Goal: Find specific fact: Find specific page/section

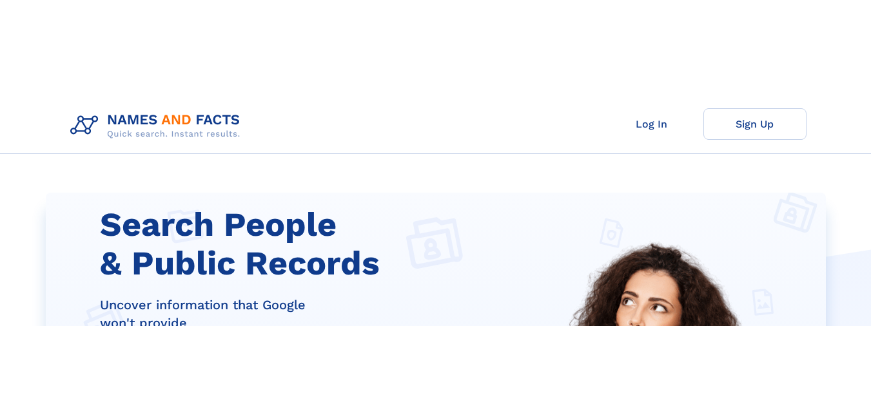
scroll to position [242, 0]
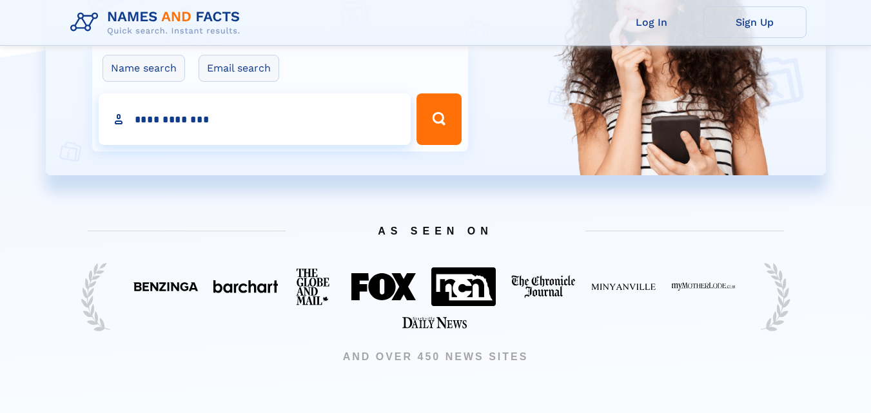
type input "**********"
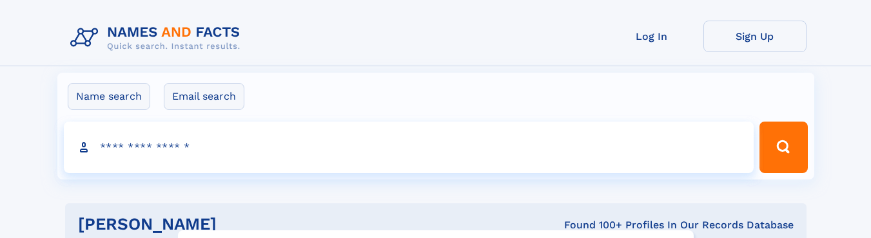
click input "**" at bounding box center [0, 0] width 0 height 0
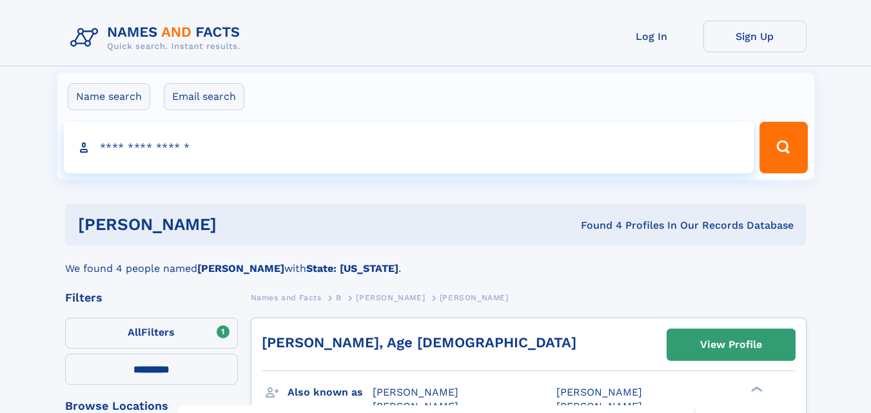
select select "**"
